Goal: Transaction & Acquisition: Download file/media

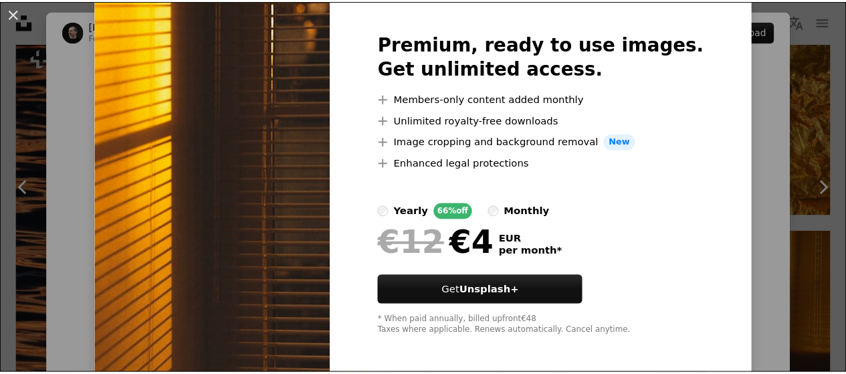
scroll to position [55, 0]
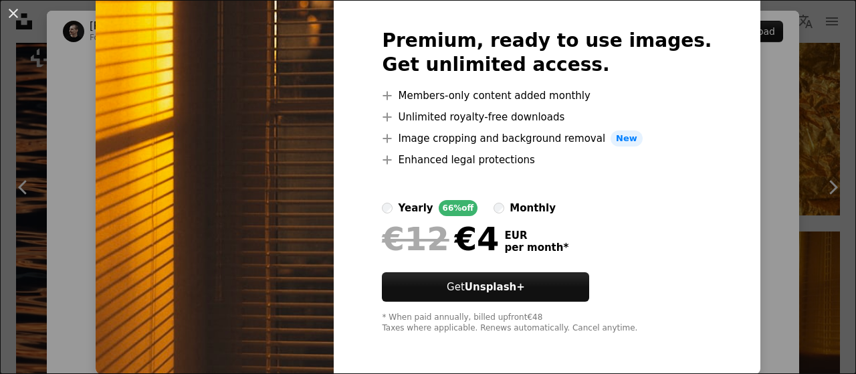
click at [764, 219] on div "An X shape Premium, ready to use images. Get unlimited access. A plus sign Memb…" at bounding box center [428, 187] width 856 height 374
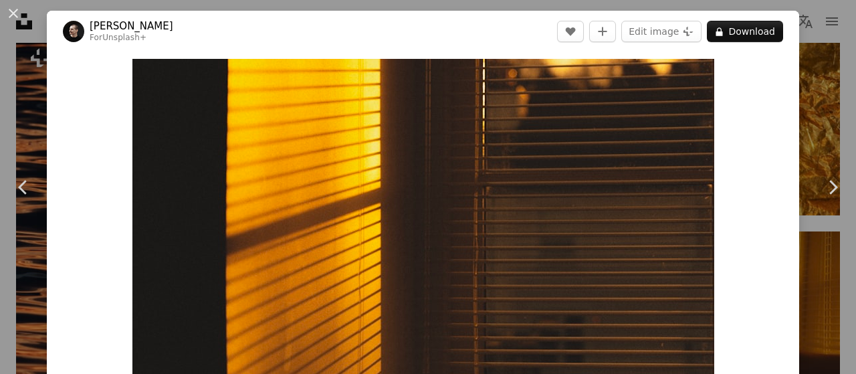
click at [800, 49] on div "An X shape Chevron left Chevron right [PERSON_NAME] For Unsplash+ A heart A plu…" at bounding box center [428, 187] width 856 height 374
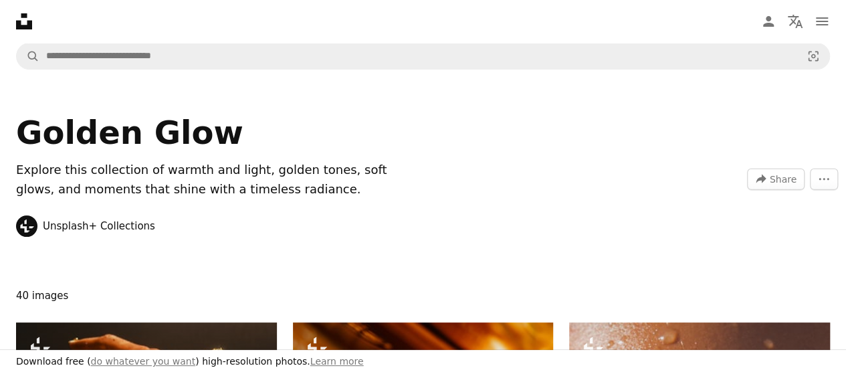
click at [32, 26] on icon "Unsplash logo Unsplash Home" at bounding box center [24, 21] width 27 height 27
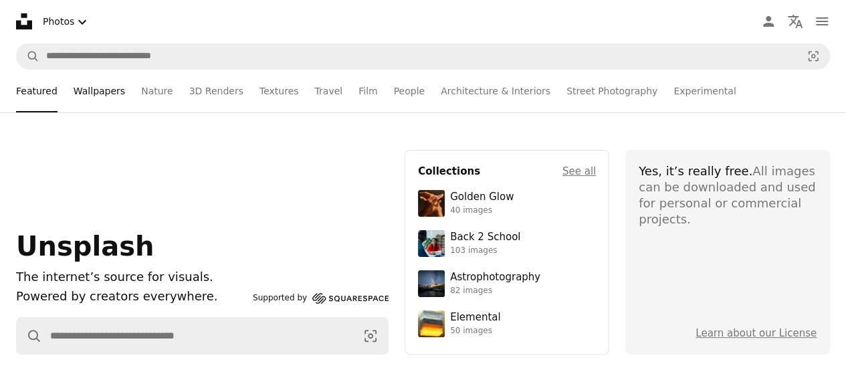
click at [98, 98] on link "Wallpapers" at bounding box center [99, 91] width 51 height 43
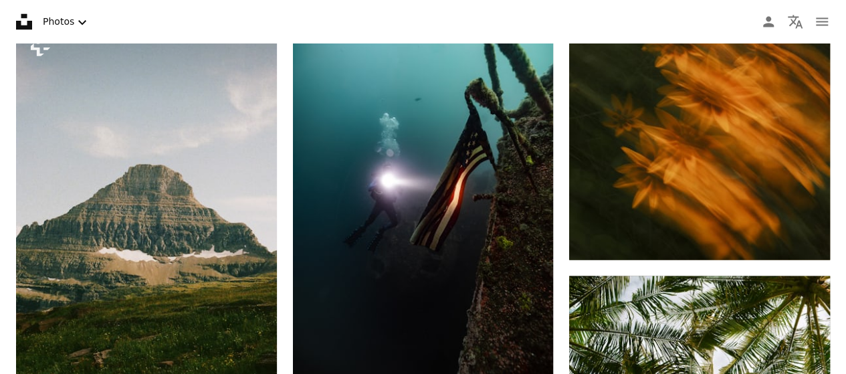
scroll to position [21408, 0]
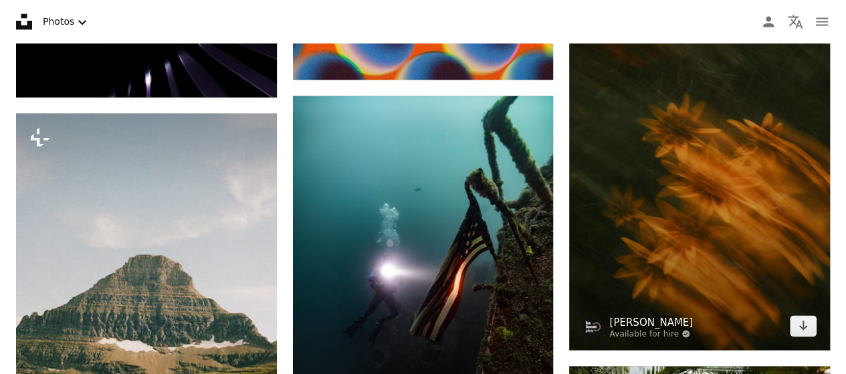
click at [693, 315] on link "[PERSON_NAME]" at bounding box center [651, 321] width 84 height 13
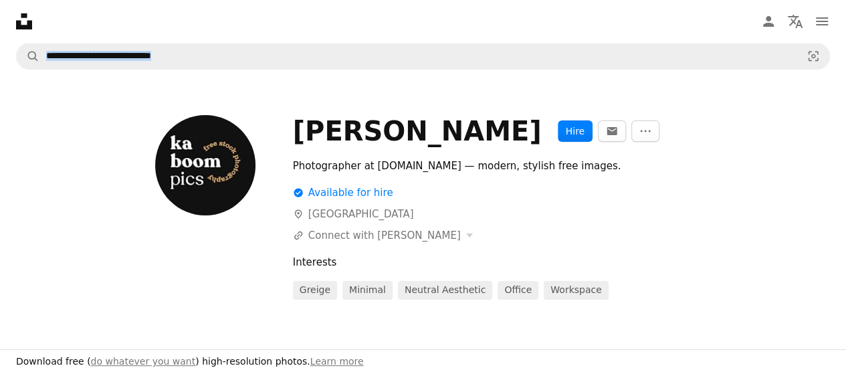
drag, startPoint x: 815, startPoint y: 45, endPoint x: 835, endPoint y: 41, distance: 20.5
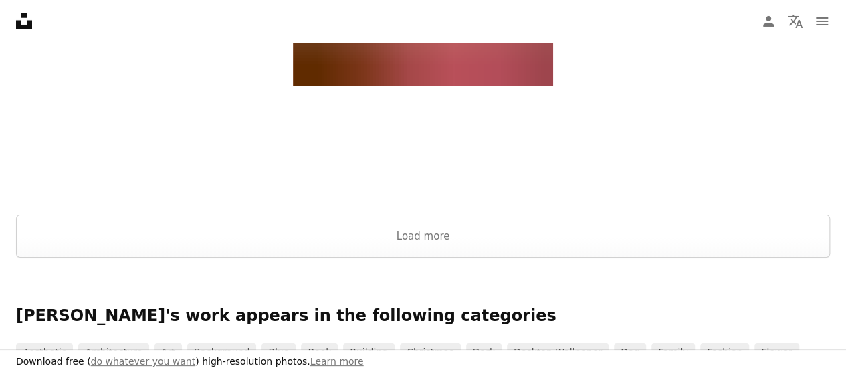
scroll to position [2506, 0]
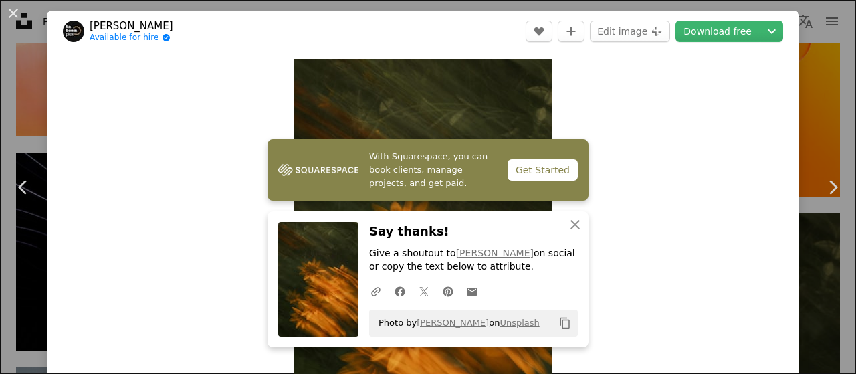
click at [740, 84] on div "Zoom in" at bounding box center [423, 253] width 752 height 402
click at [726, 33] on link "Download free" at bounding box center [717, 31] width 84 height 21
click at [768, 31] on icon "Choose download size" at bounding box center [772, 31] width 8 height 5
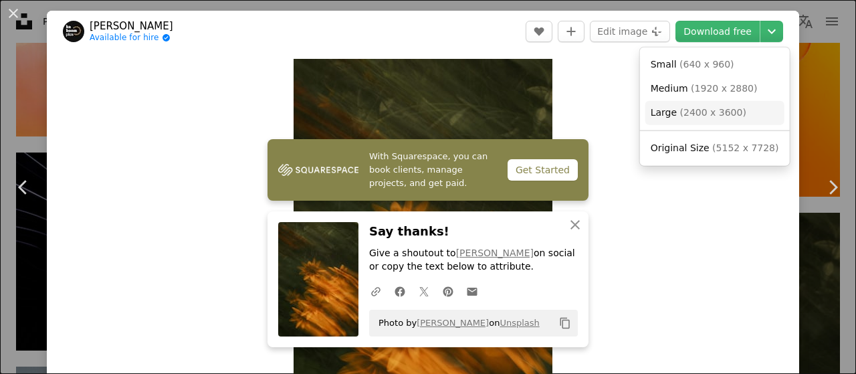
click at [714, 120] on link "Large ( 2400 x 3600 )" at bounding box center [714, 113] width 139 height 24
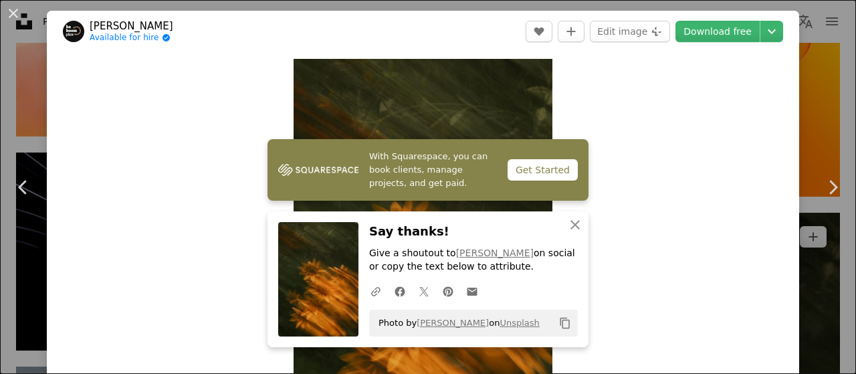
drag, startPoint x: 806, startPoint y: 98, endPoint x: 827, endPoint y: 53, distance: 50.3
click at [806, 98] on div "An X shape Chevron left Chevron right [PERSON_NAME] Available for hire A checkm…" at bounding box center [428, 187] width 856 height 374
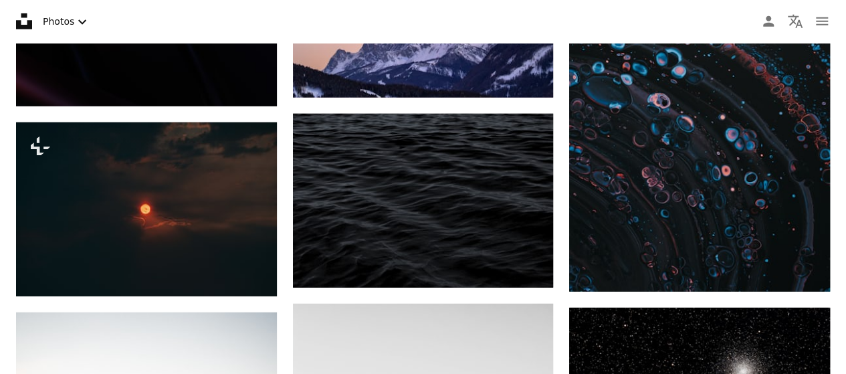
scroll to position [27306, 0]
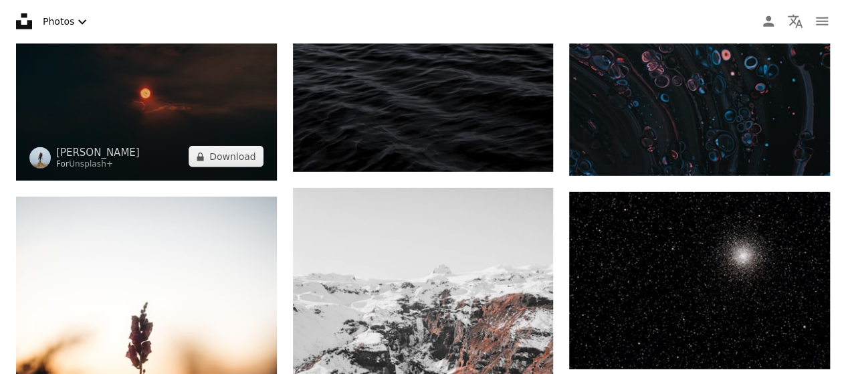
click at [261, 94] on img at bounding box center [146, 94] width 261 height 174
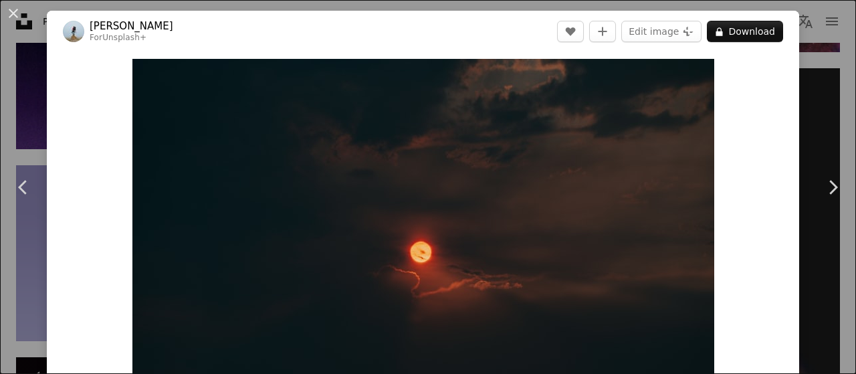
scroll to position [27325, 0]
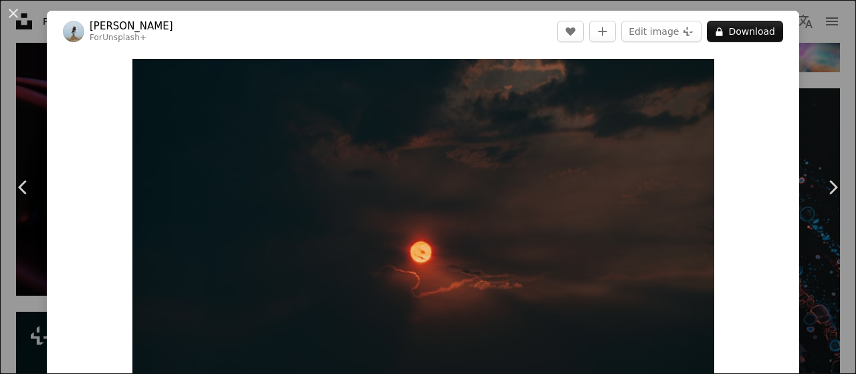
click at [813, 88] on div "An X shape Chevron left Chevron right [PERSON_NAME] For Unsplash+ A heart A plu…" at bounding box center [428, 187] width 856 height 374
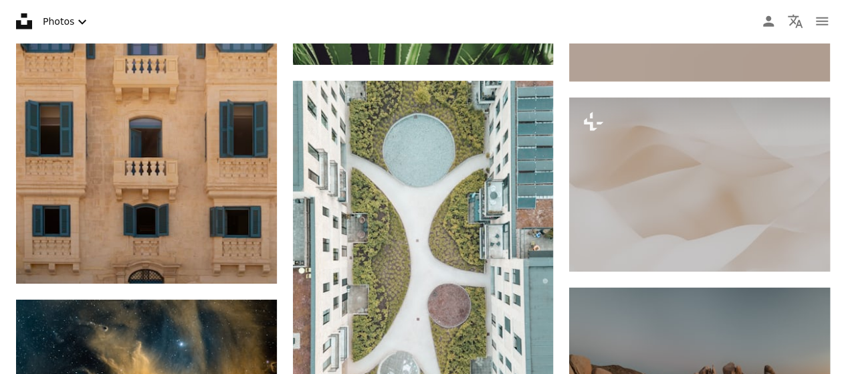
scroll to position [45157, 0]
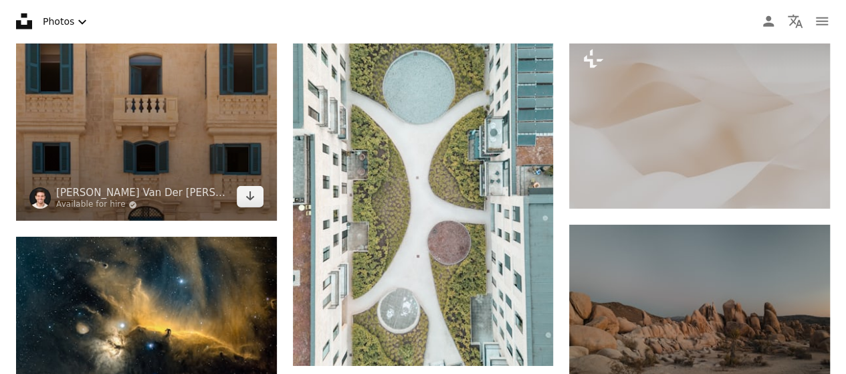
click at [123, 98] on img at bounding box center [146, 25] width 261 height 391
click at [210, 148] on img at bounding box center [146, 25] width 261 height 391
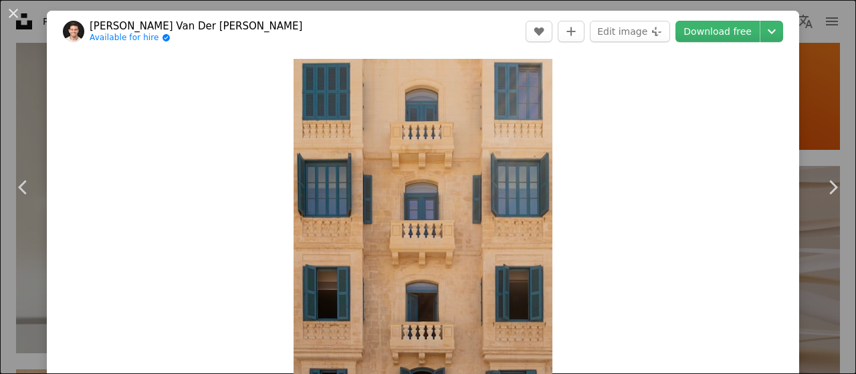
click at [821, 114] on div "An X shape Chevron left Chevron right [PERSON_NAME] Van Der Beken Available for…" at bounding box center [428, 187] width 856 height 374
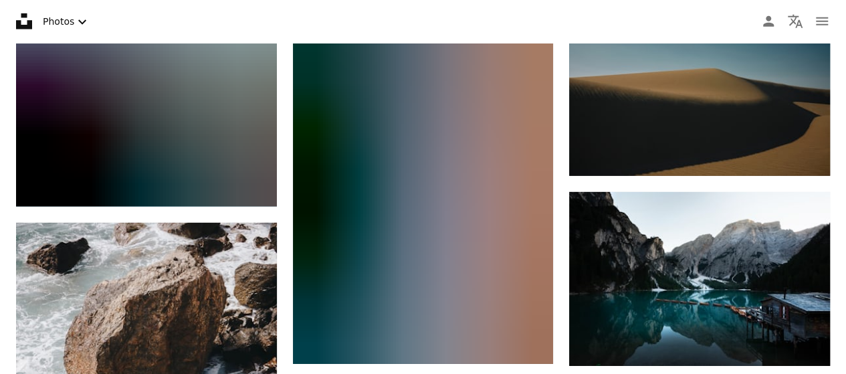
scroll to position [62821, 0]
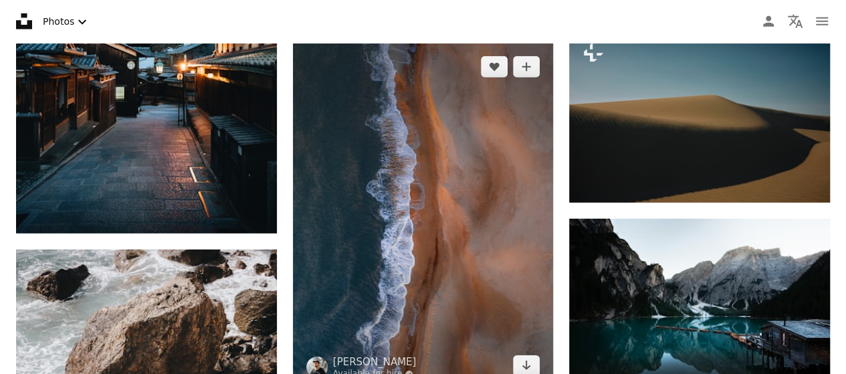
click at [508, 100] on img at bounding box center [423, 216] width 261 height 347
click at [459, 218] on img at bounding box center [423, 216] width 261 height 347
click at [424, 163] on img at bounding box center [423, 216] width 261 height 347
click at [524, 360] on icon "Download" at bounding box center [526, 364] width 9 height 9
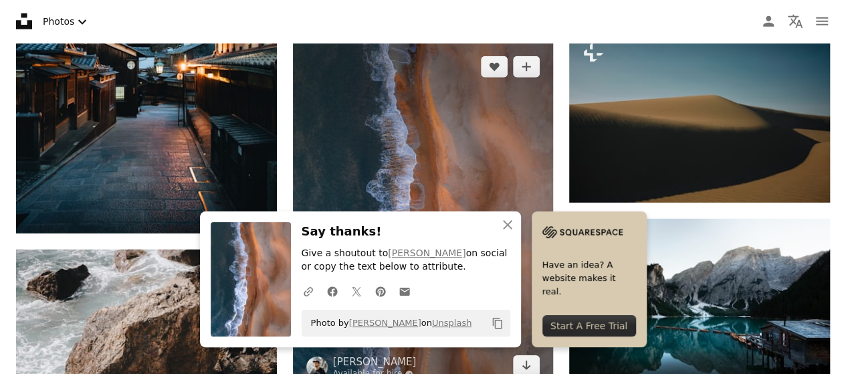
click at [485, 126] on img at bounding box center [423, 216] width 261 height 347
click at [484, 117] on img at bounding box center [423, 216] width 261 height 347
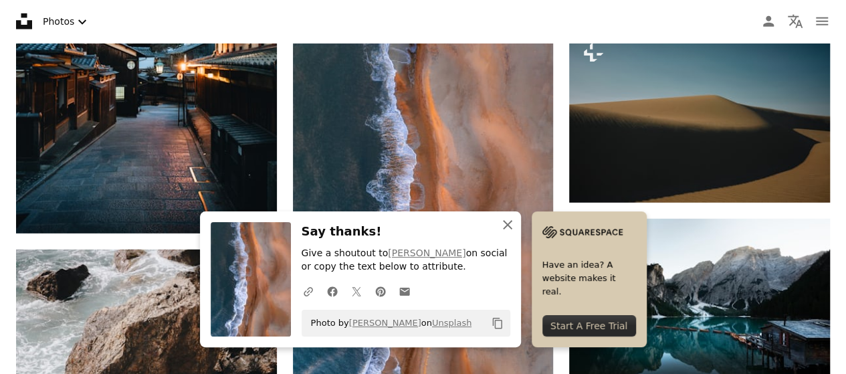
click at [508, 224] on icon "button" at bounding box center [507, 224] width 9 height 9
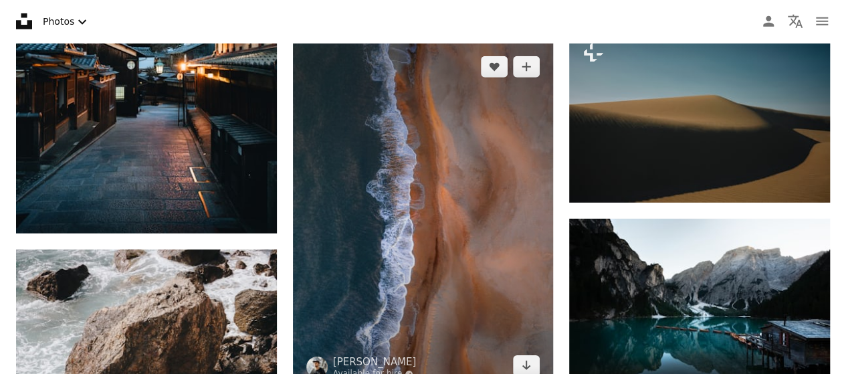
click at [435, 270] on img at bounding box center [423, 216] width 261 height 347
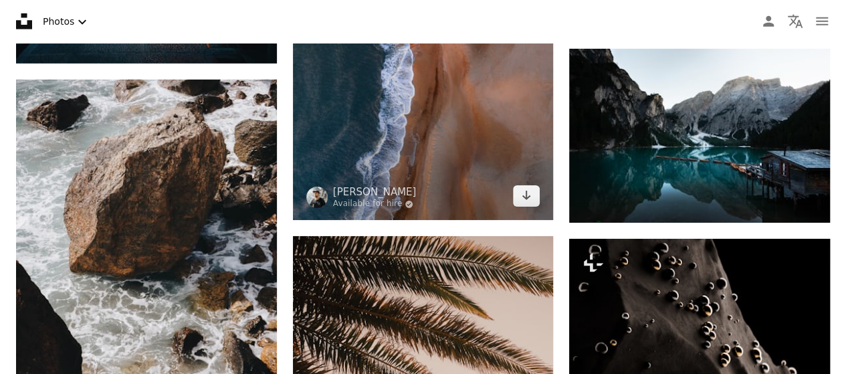
click at [447, 165] on img at bounding box center [423, 46] width 261 height 347
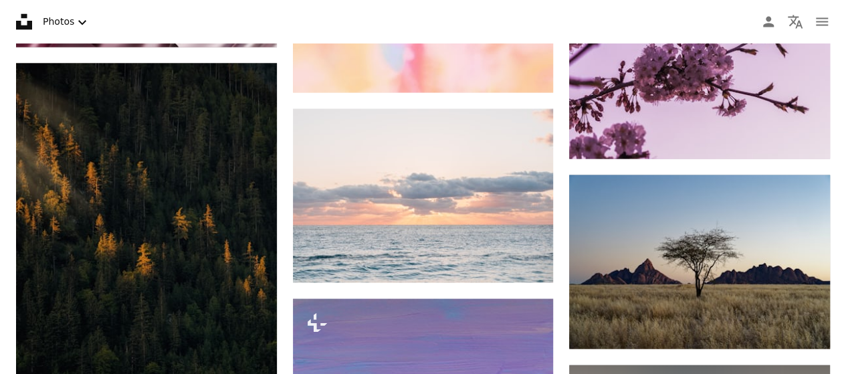
scroll to position [0, 0]
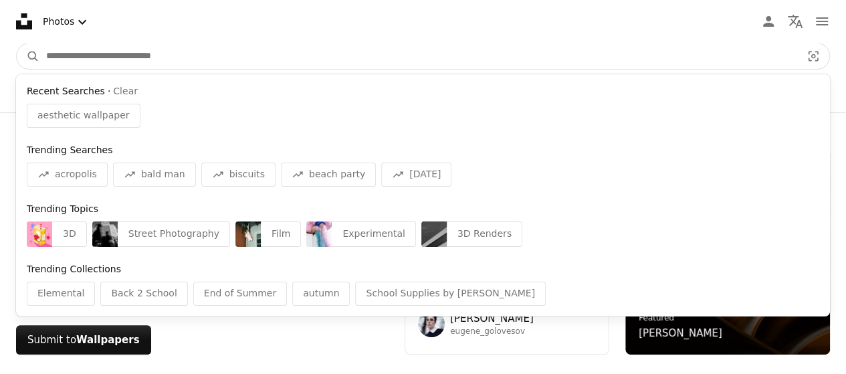
click at [438, 66] on input "Find visuals sitewide" at bounding box center [418, 55] width 758 height 25
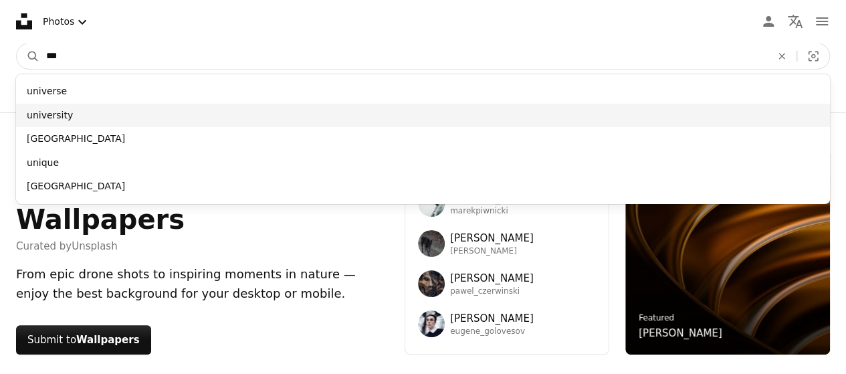
type input "***"
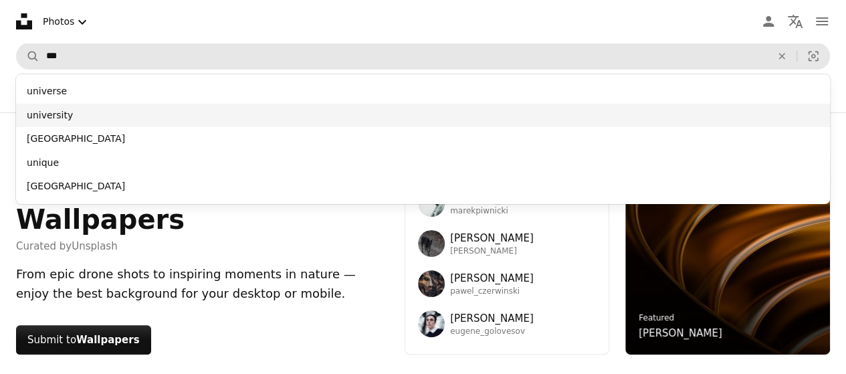
click at [142, 120] on div "university" at bounding box center [423, 116] width 814 height 24
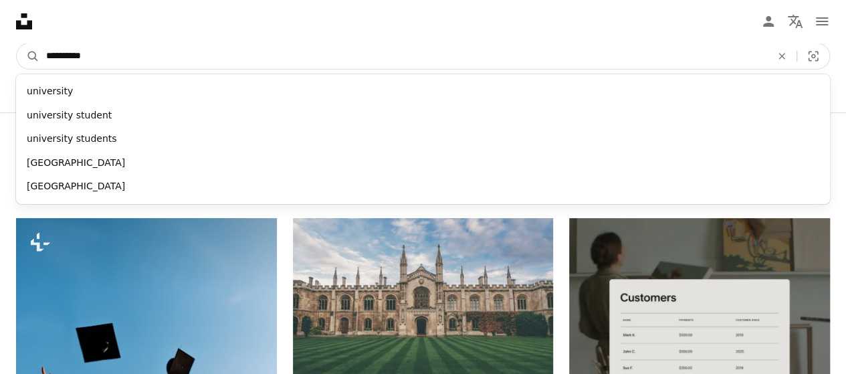
drag, startPoint x: 644, startPoint y: 57, endPoint x: 3, endPoint y: 87, distance: 642.0
type input "*****"
click at [17, 43] on button "A magnifying glass" at bounding box center [28, 55] width 23 height 25
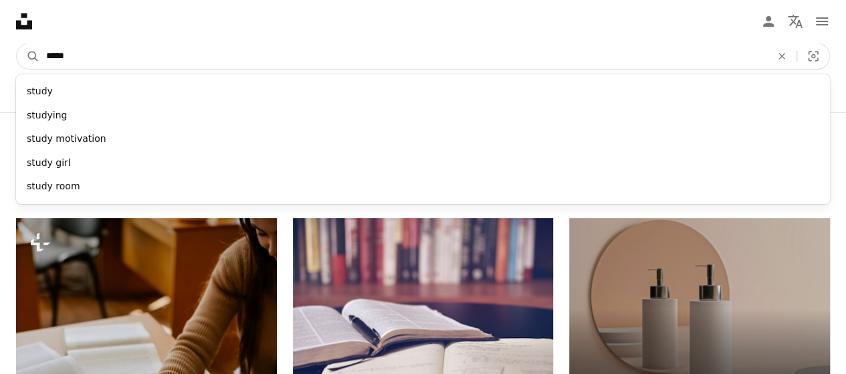
drag, startPoint x: 334, startPoint y: 54, endPoint x: 0, endPoint y: 51, distance: 334.4
click at [0, 51] on nav "A magnifying glass ***** study studying study motivation study girl study room …" at bounding box center [423, 56] width 846 height 43
type input "****"
click at [17, 43] on button "A magnifying glass" at bounding box center [28, 55] width 23 height 25
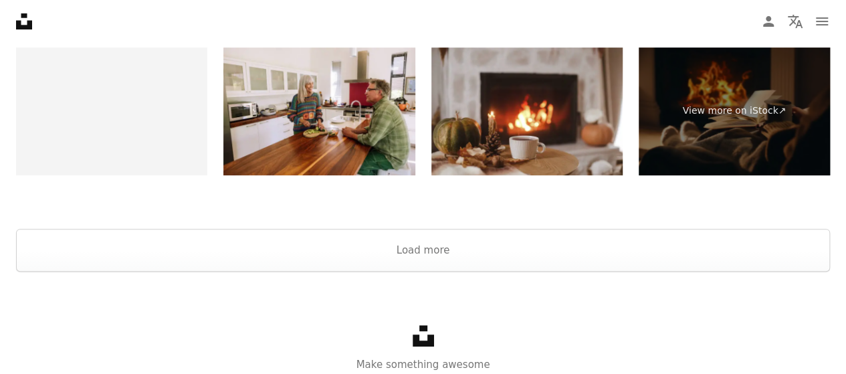
scroll to position [2637, 0]
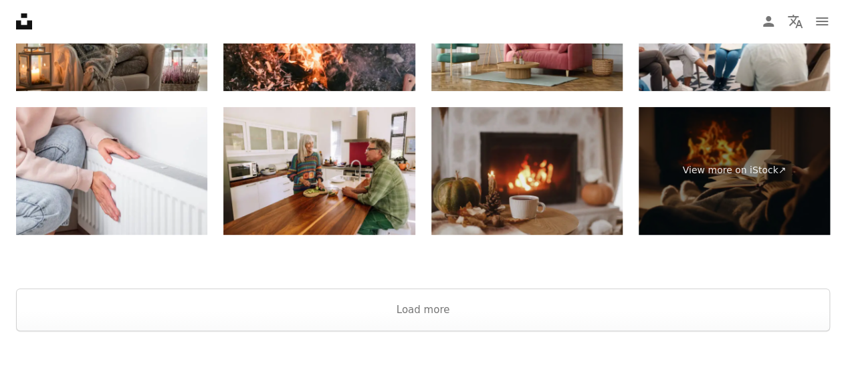
click at [570, 128] on img at bounding box center [526, 171] width 191 height 128
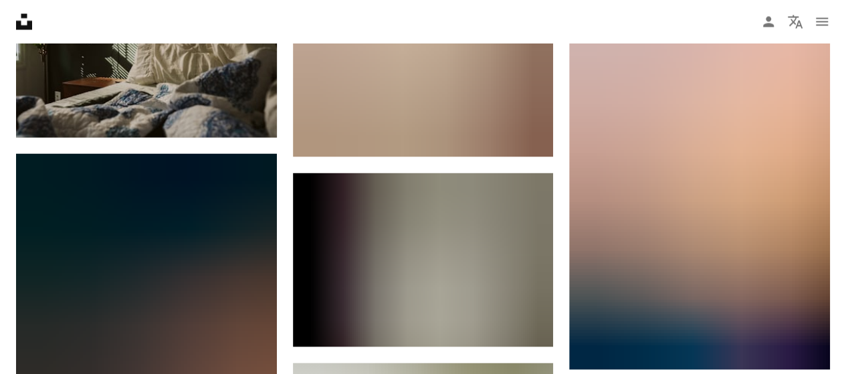
scroll to position [0, 0]
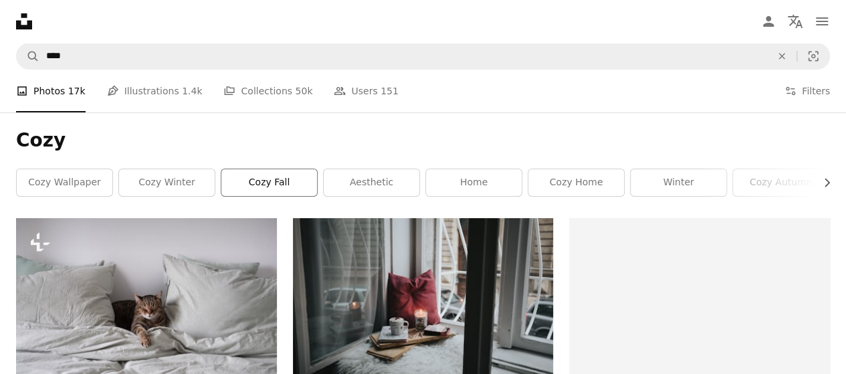
click at [273, 179] on link "cozy fall" at bounding box center [269, 182] width 96 height 27
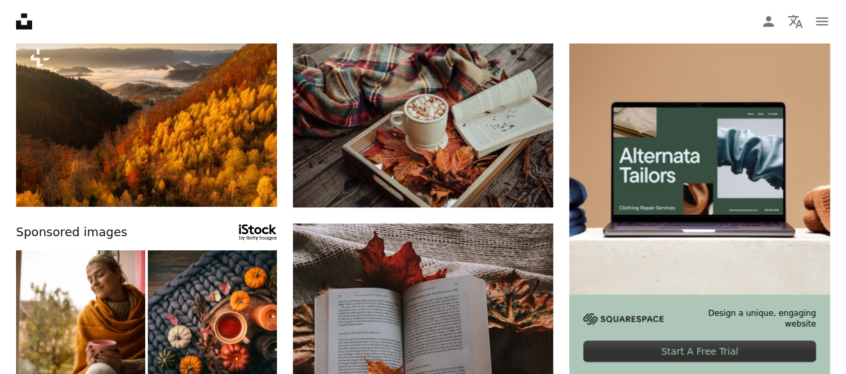
scroll to position [193, 0]
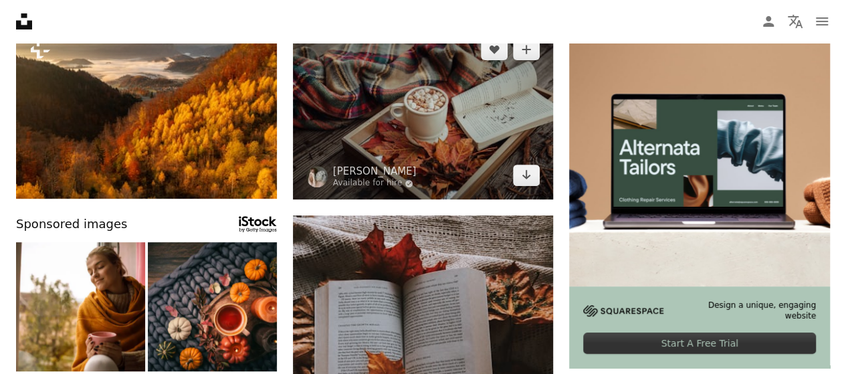
click at [470, 136] on img at bounding box center [423, 112] width 261 height 174
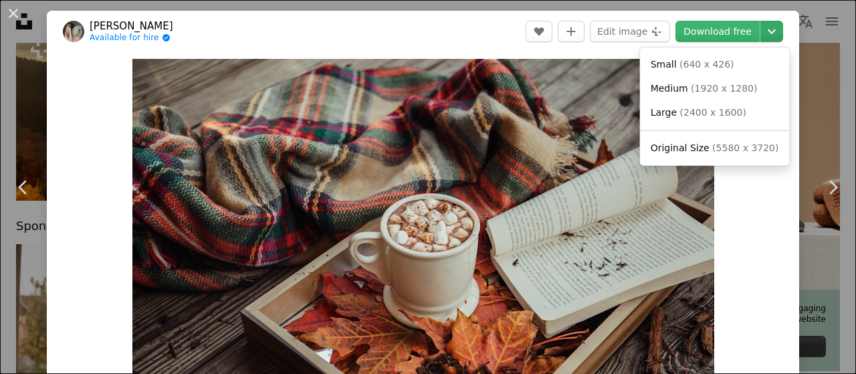
click at [762, 37] on icon "Chevron down" at bounding box center [771, 31] width 21 height 16
click at [730, 107] on span "( 2400 x 1600 )" at bounding box center [713, 112] width 66 height 11
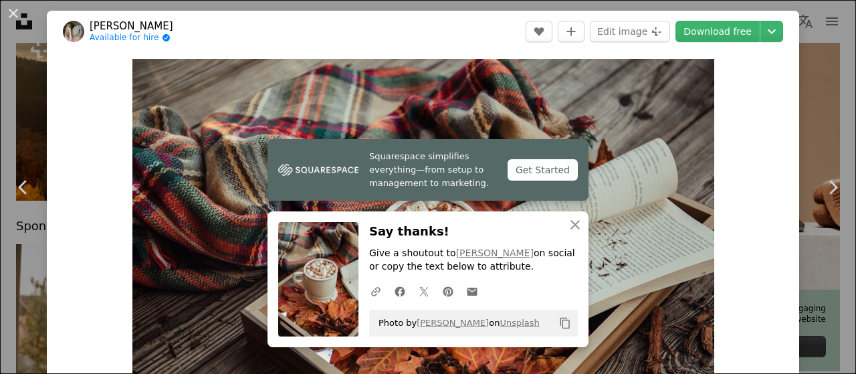
click at [824, 64] on div "An X shape Chevron left Chevron right [PERSON_NAME] Available for hire A checkm…" at bounding box center [428, 187] width 856 height 374
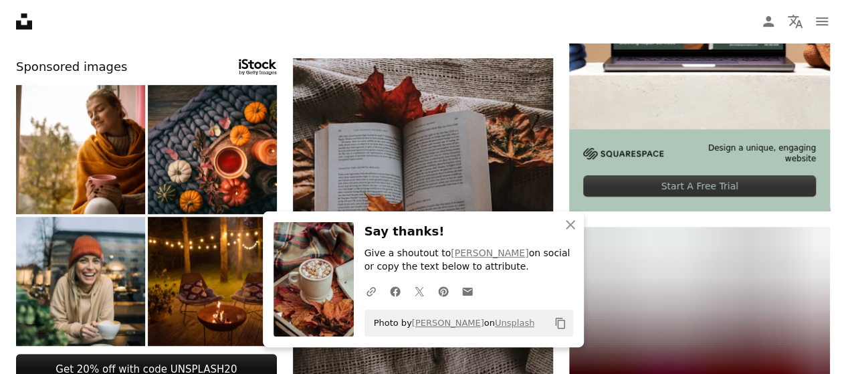
scroll to position [377, 0]
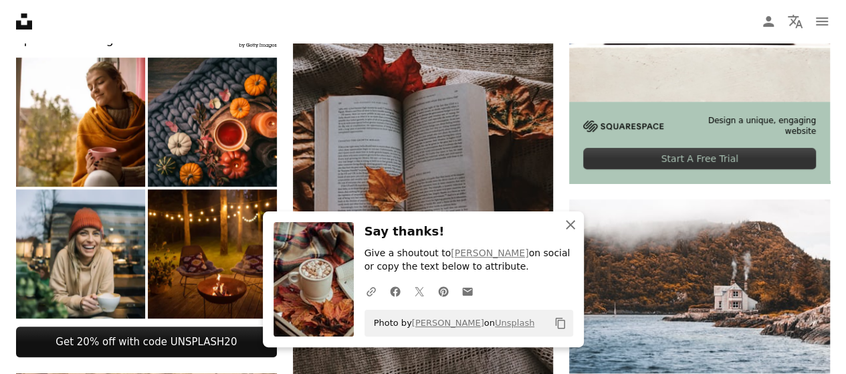
click at [578, 229] on icon "An X shape" at bounding box center [570, 225] width 16 height 16
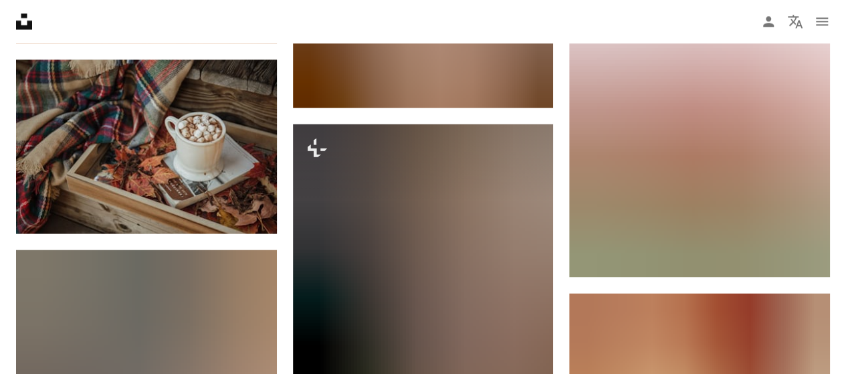
scroll to position [0, 0]
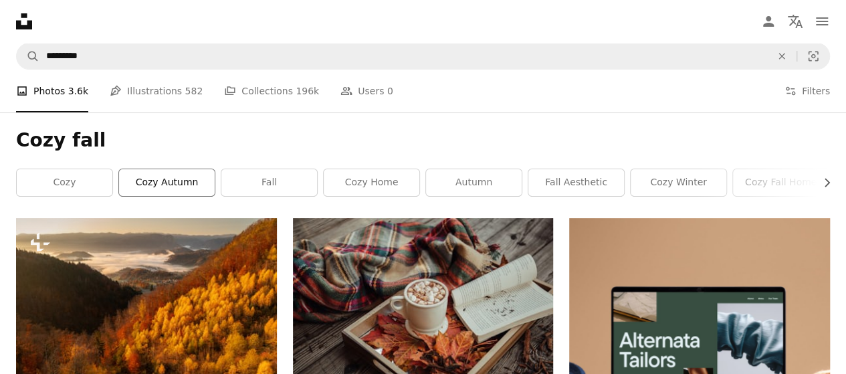
click at [177, 184] on link "cozy autumn" at bounding box center [167, 182] width 96 height 27
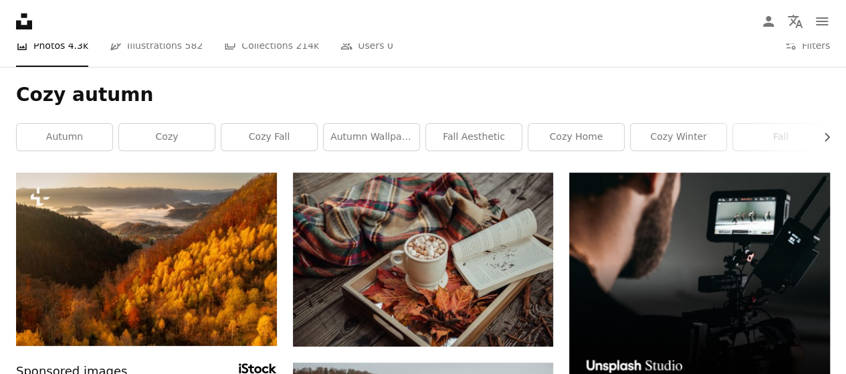
scroll to position [39, 0]
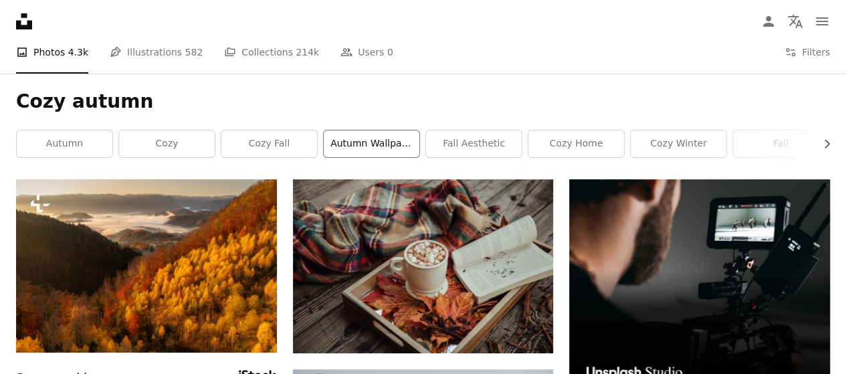
click at [387, 141] on link "autumn wallpaper" at bounding box center [372, 143] width 96 height 27
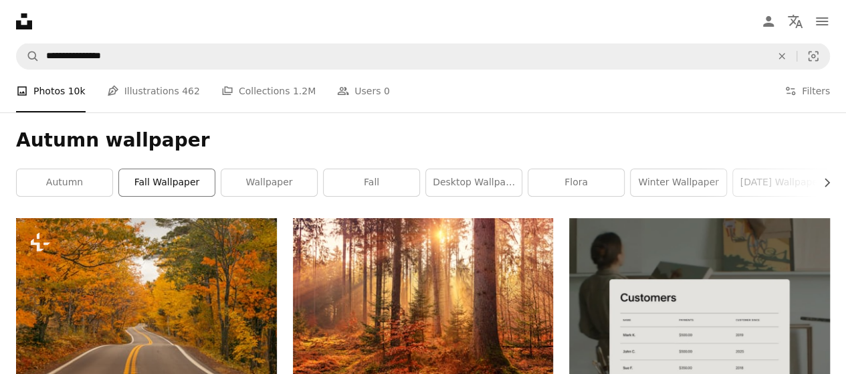
click at [175, 176] on link "fall wallpaper" at bounding box center [167, 182] width 96 height 27
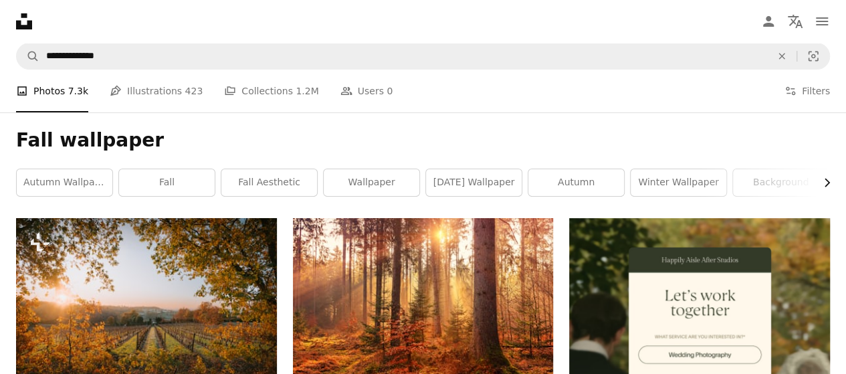
click at [819, 188] on button "Chevron right" at bounding box center [822, 182] width 15 height 27
click at [150, 177] on link "autumn" at bounding box center [168, 182] width 96 height 27
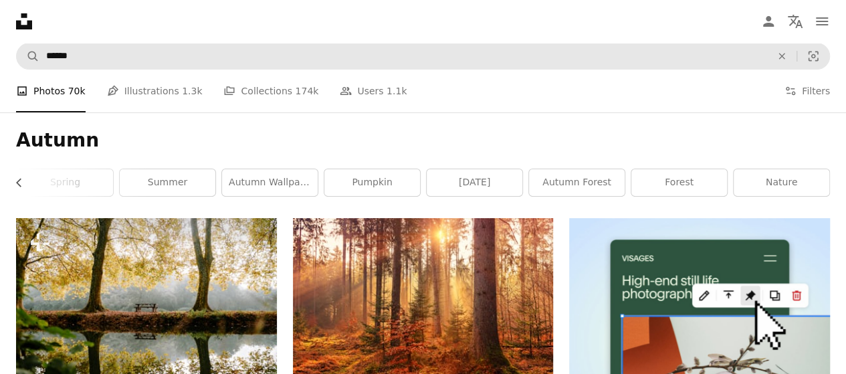
drag, startPoint x: 277, startPoint y: 41, endPoint x: 276, endPoint y: 51, distance: 10.7
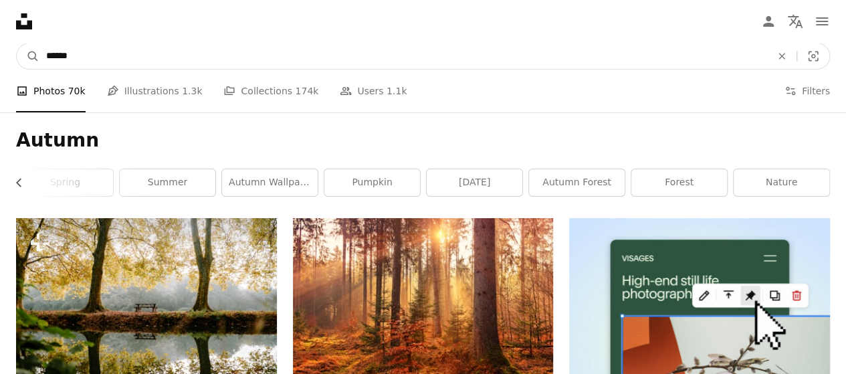
click at [276, 56] on input "******" at bounding box center [403, 55] width 728 height 25
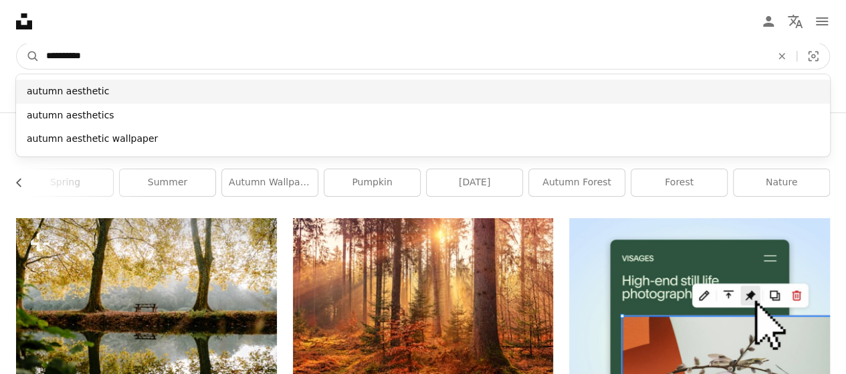
type input "**********"
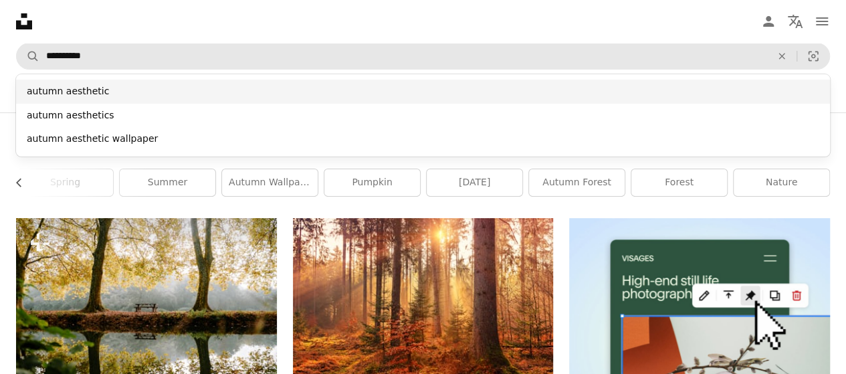
click at [234, 94] on div "autumn aesthetic" at bounding box center [423, 92] width 814 height 24
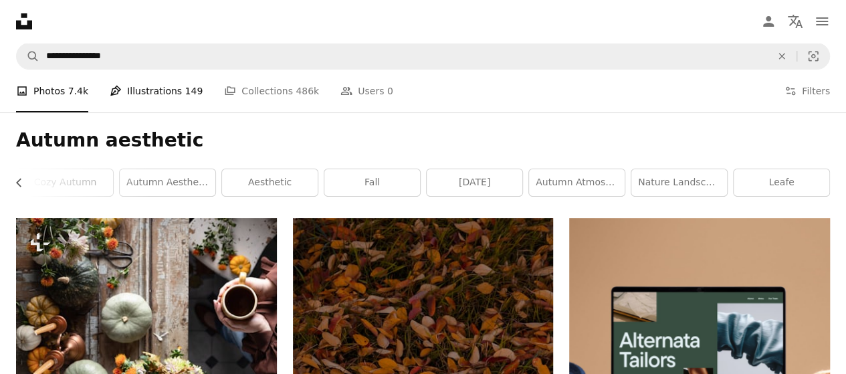
click at [167, 86] on link "Pen Tool Illustrations 149" at bounding box center [156, 91] width 93 height 43
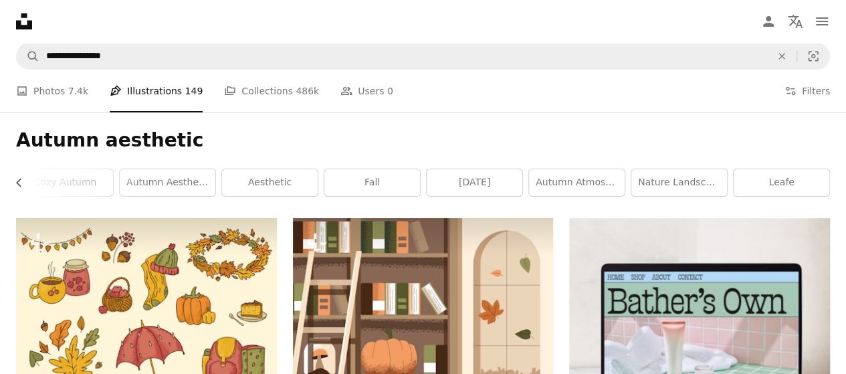
scroll to position [59, 0]
